Goal: Find specific page/section: Find specific page/section

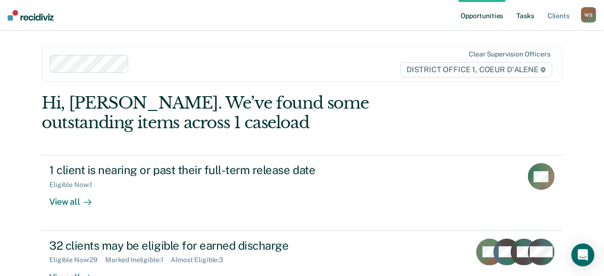
click at [515, 21] on link "Tasks" at bounding box center [525, 15] width 21 height 31
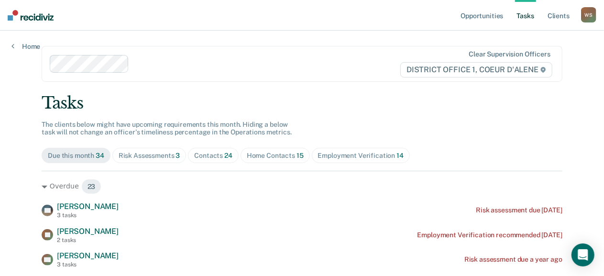
click at [239, 163] on span "Contacts 24" at bounding box center [213, 155] width 51 height 15
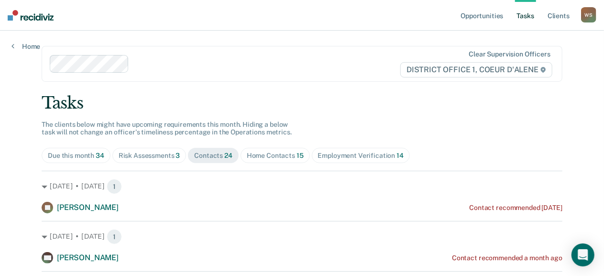
click at [304, 160] on div "Home Contacts 15" at bounding box center [275, 156] width 57 height 8
